Goal: Information Seeking & Learning: Find specific fact

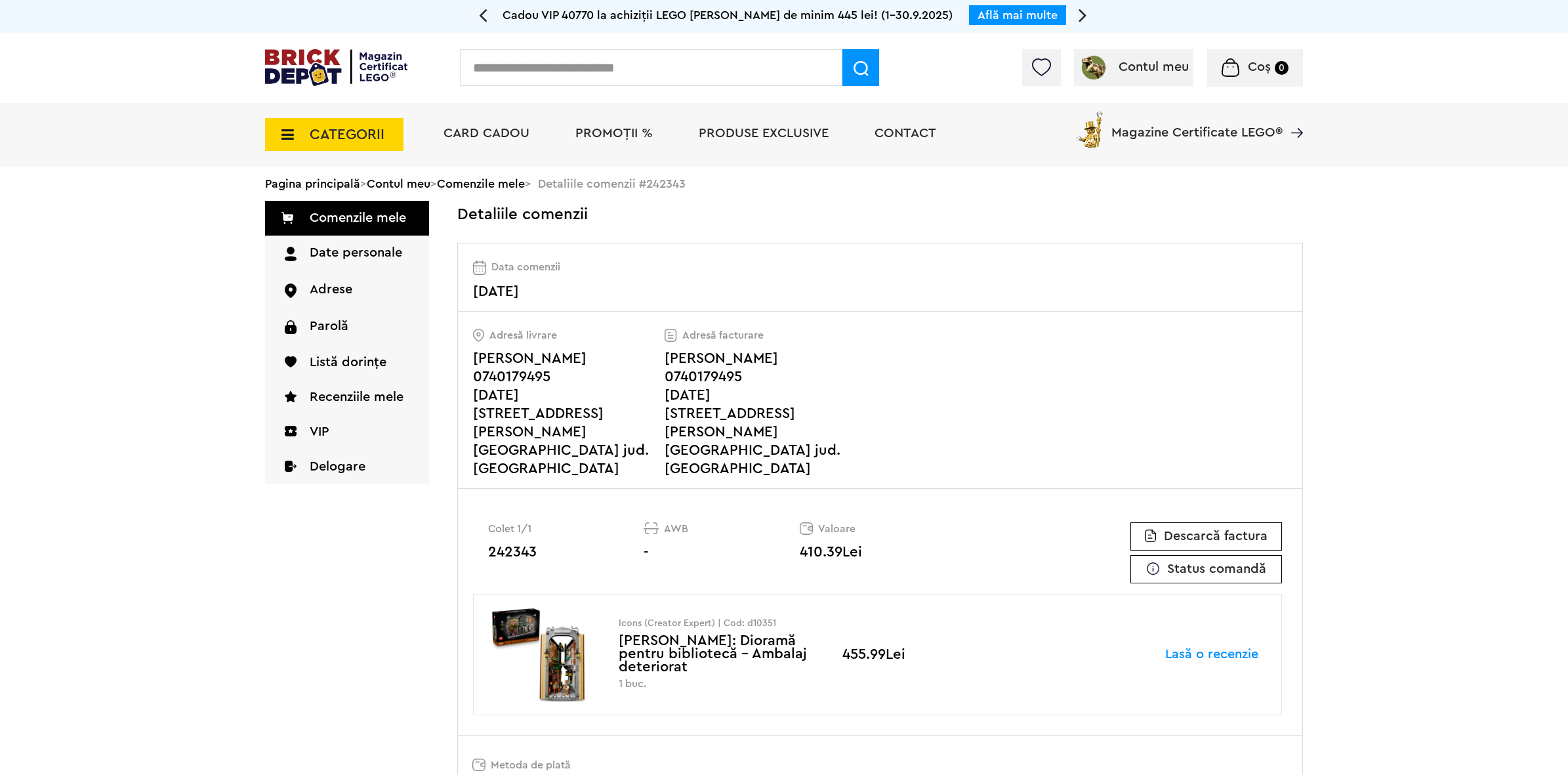
click at [316, 54] on img at bounding box center [336, 67] width 142 height 37
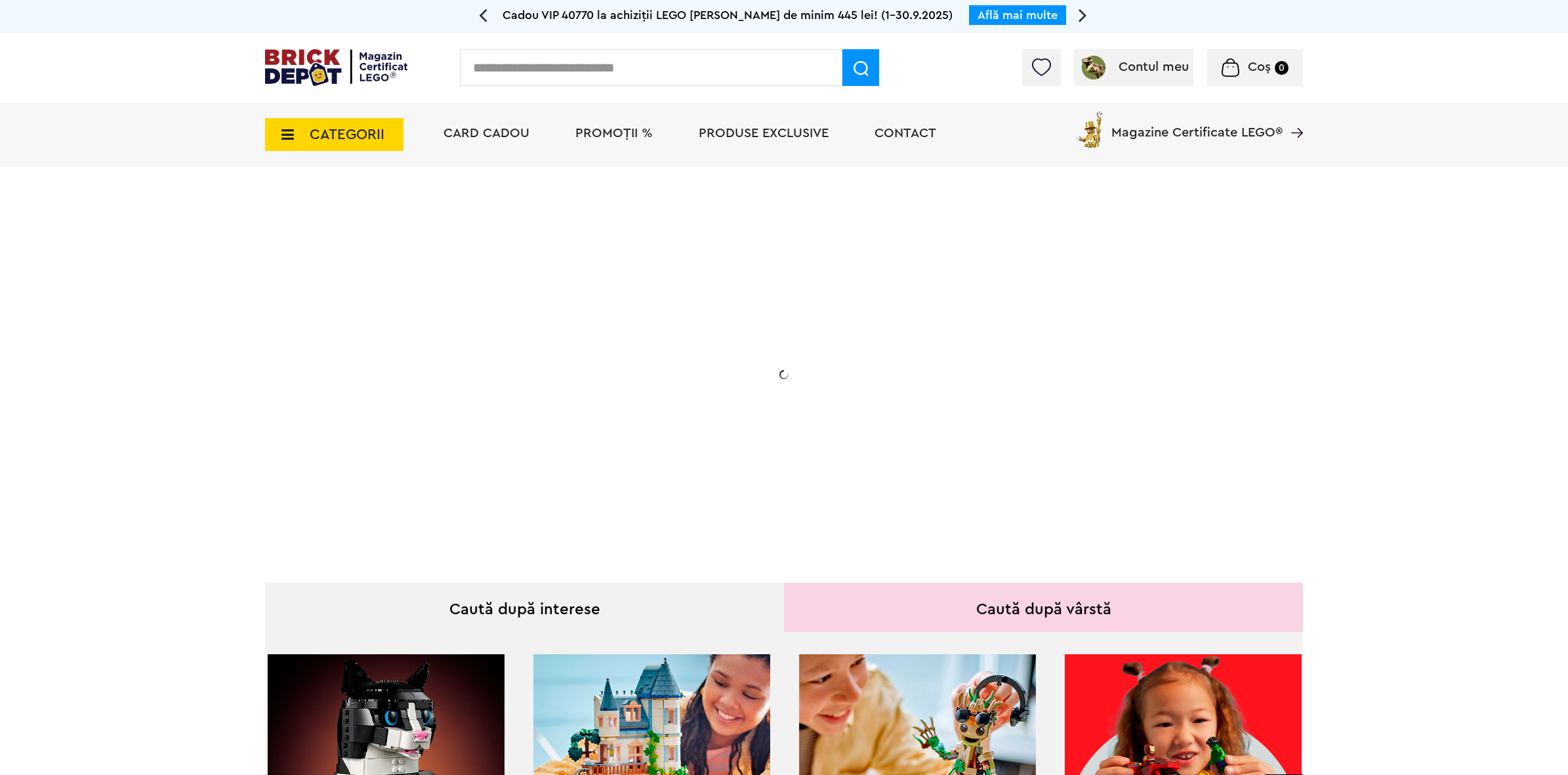
click at [638, 69] on input "text" at bounding box center [651, 67] width 383 height 37
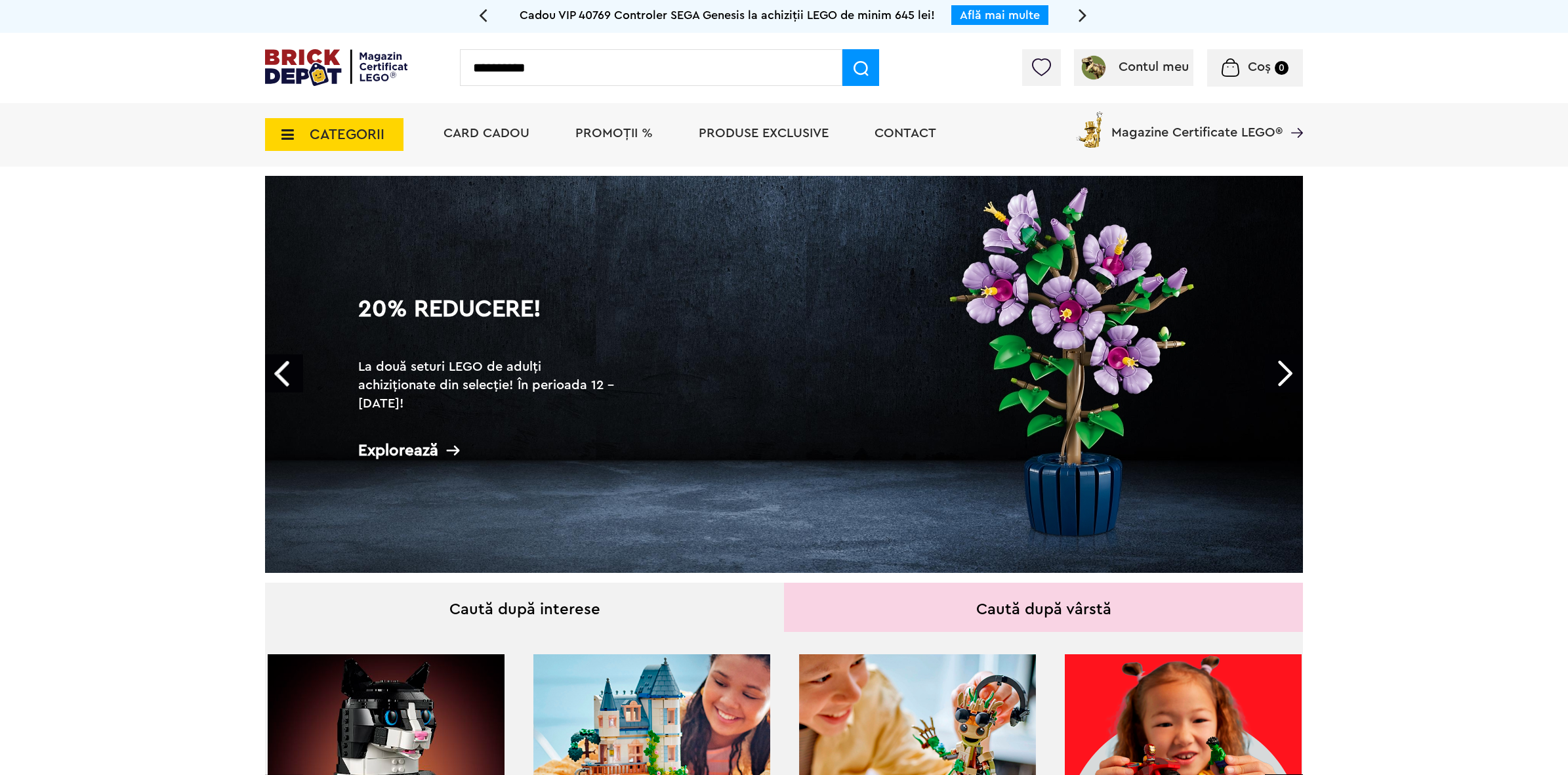
type input "**********"
